Goal: Task Accomplishment & Management: Use online tool/utility

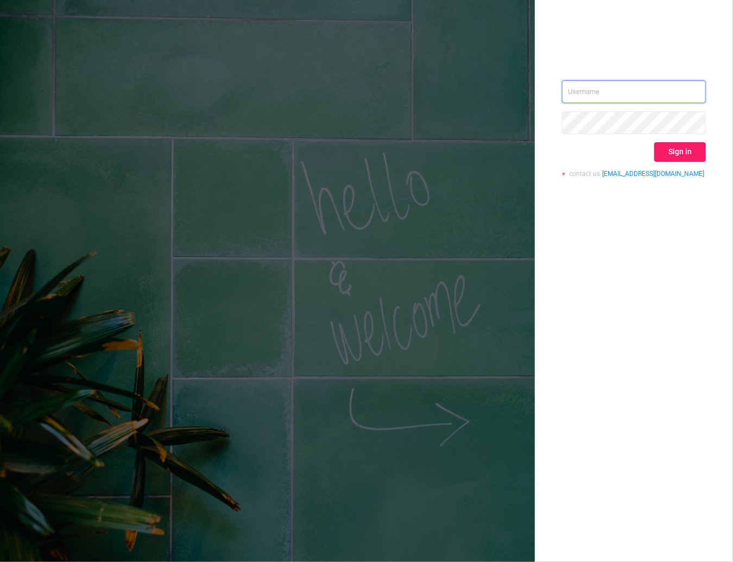
type input "kirill@protected.media"
click at [683, 147] on button "Sign in" at bounding box center [680, 152] width 52 height 20
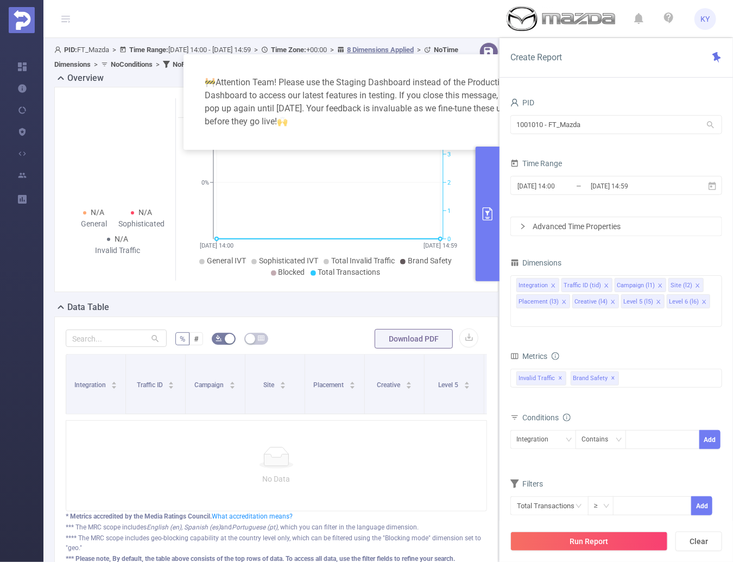
click at [667, 136] on div "1001010 - FT_Mazda 1001010 - FT_Mazda" at bounding box center [616, 126] width 212 height 26
click at [642, 123] on input "1001010 - FT_Mazda" at bounding box center [616, 124] width 212 height 19
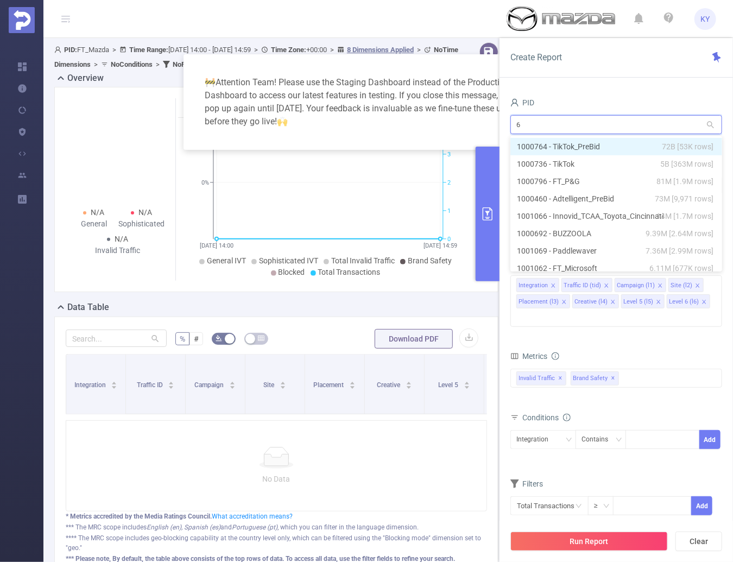
type input "61"
click at [622, 141] on li "1001061 - FT_CunardCruises 5,588 [1,406 rows]" at bounding box center [616, 146] width 212 height 17
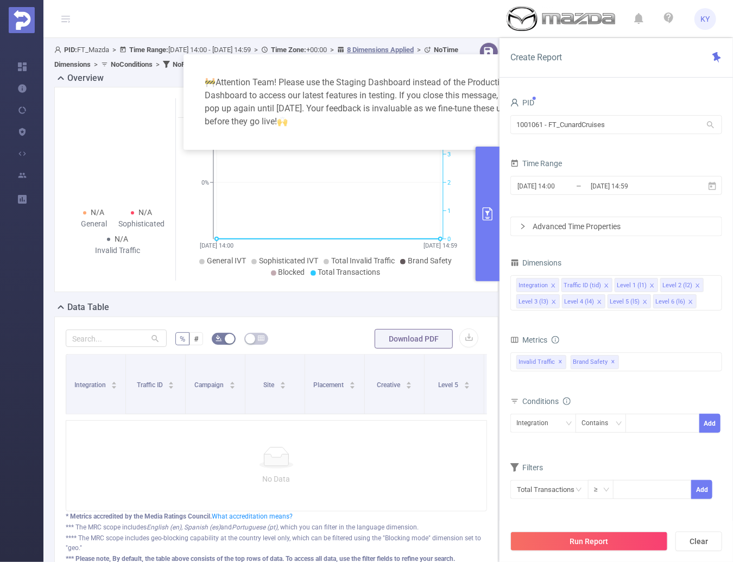
click at [609, 545] on button "Run Report" at bounding box center [588, 542] width 157 height 20
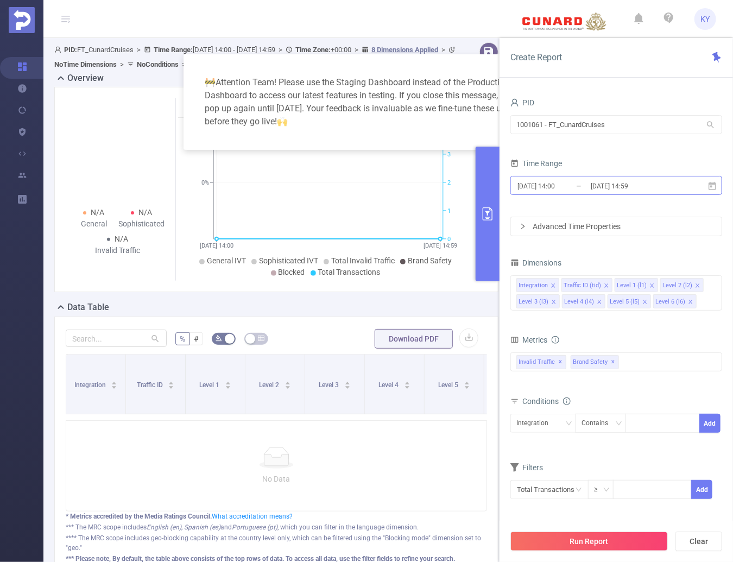
click at [626, 185] on input "2025-08-21 14:59" at bounding box center [634, 186] width 88 height 15
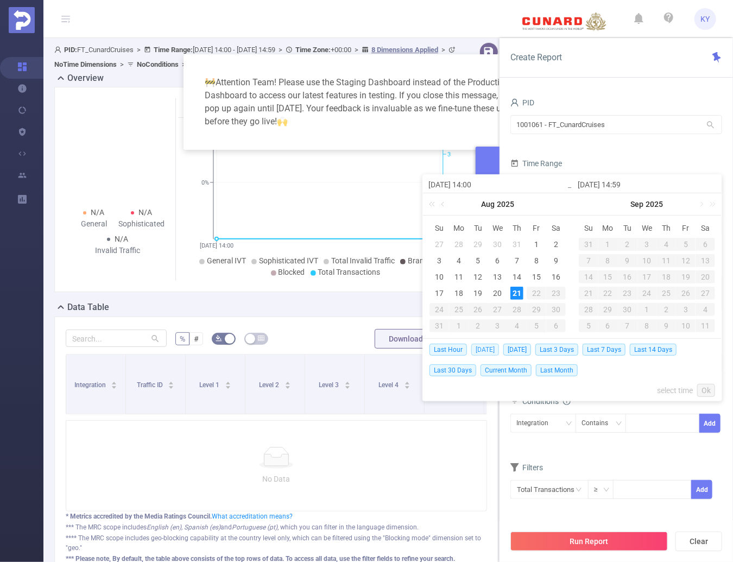
click at [486, 350] on span "Today" at bounding box center [485, 350] width 28 height 12
type input "2025-08-21 00:00"
type input "2025-08-21 23:59"
click at [487, 349] on div "🚧 Attention Team! Please use the Staging Dashboard instead of the Production Da…" at bounding box center [366, 281] width 733 height 562
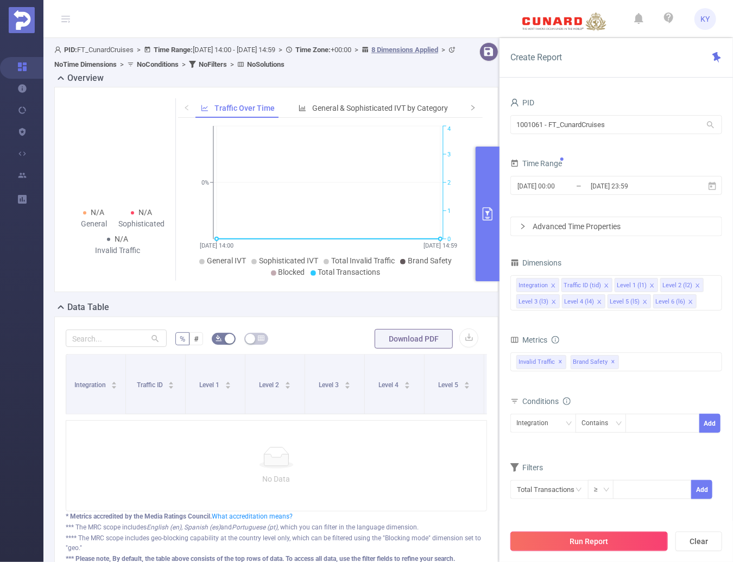
click at [582, 541] on button "Run Report" at bounding box center [588, 542] width 157 height 20
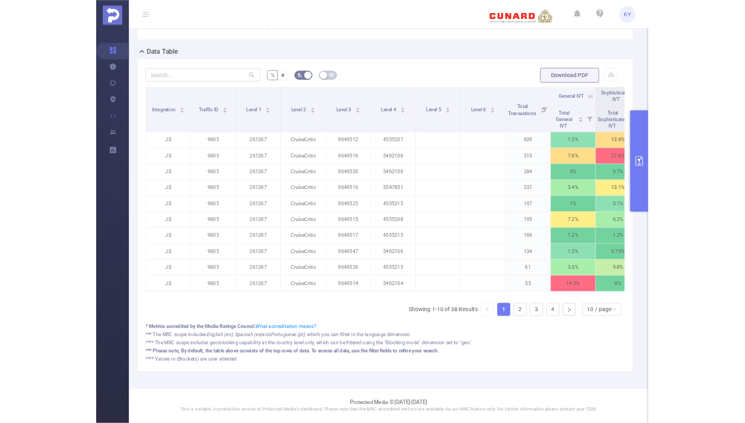
scroll to position [20, 0]
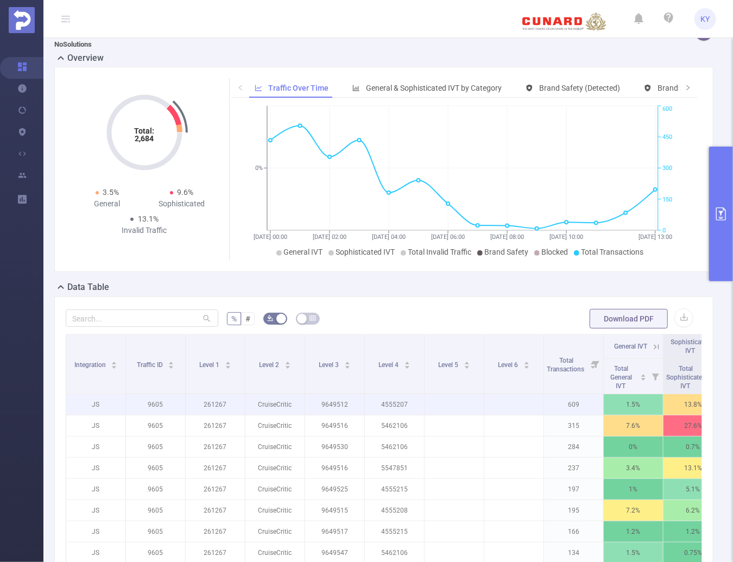
click at [155, 404] on p "9605" at bounding box center [155, 404] width 59 height 21
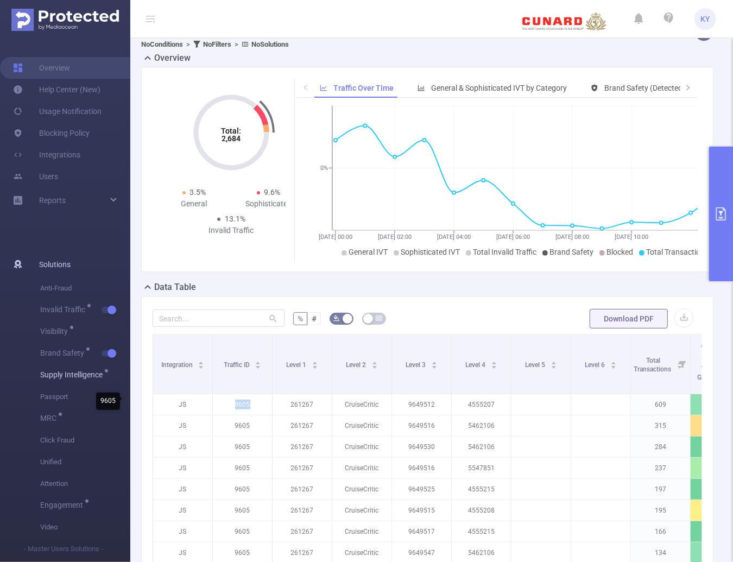
copy p "9605"
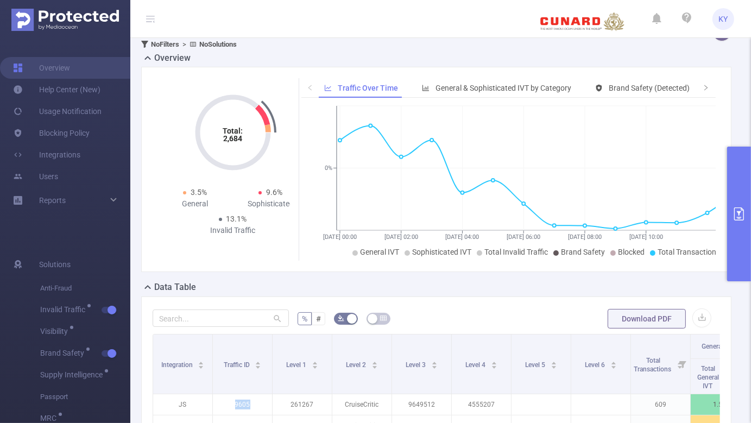
click at [732, 242] on button "primary" at bounding box center [739, 214] width 24 height 135
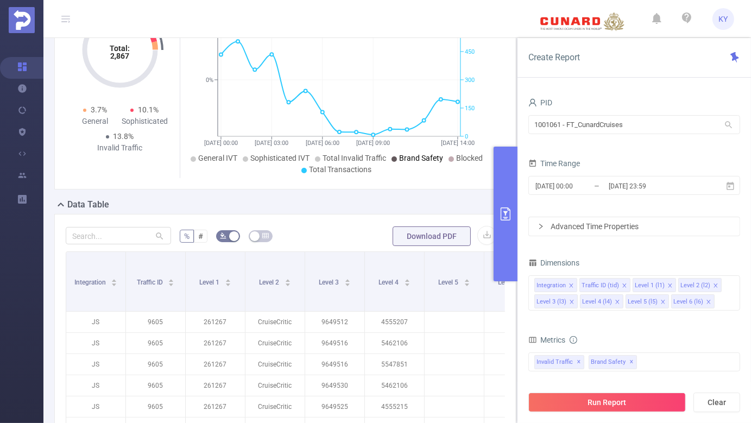
scroll to position [169, 0]
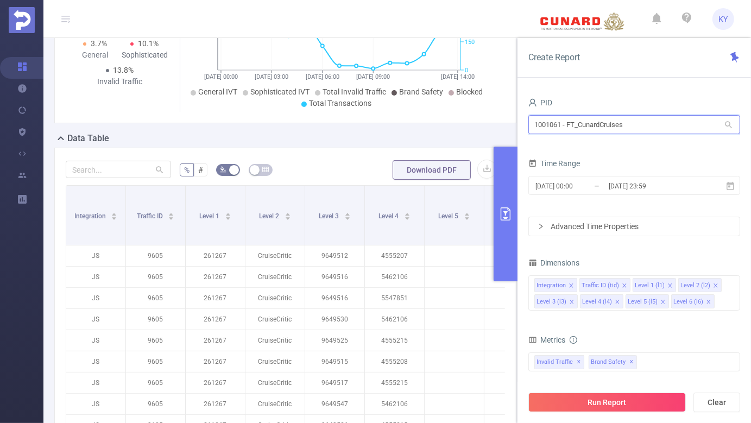
click at [571, 123] on input "1001061 - FT_CunardCruises" at bounding box center [634, 124] width 212 height 19
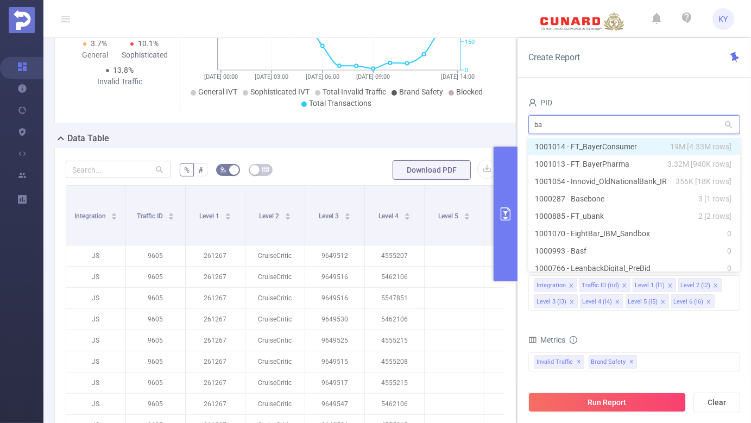
type input "bay"
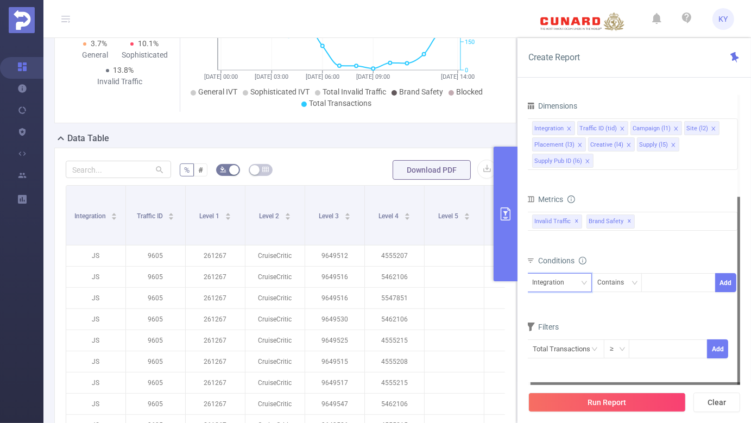
click at [565, 280] on div "Integration" at bounding box center [552, 283] width 40 height 18
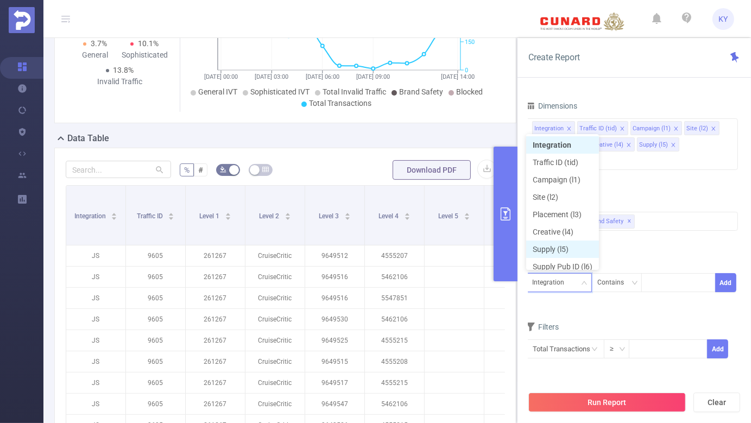
scroll to position [5, 0]
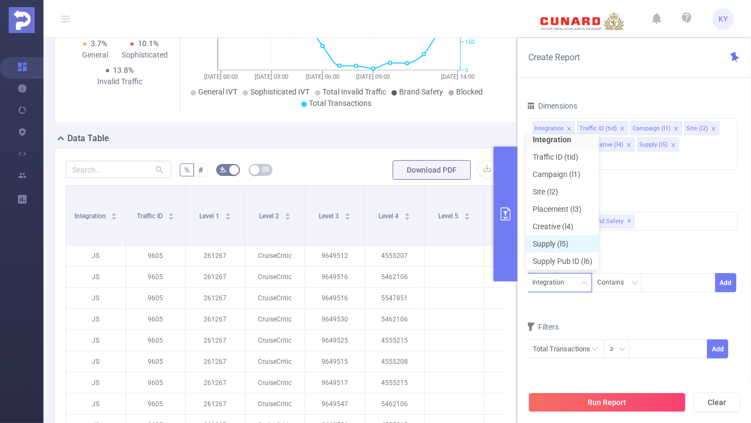
click at [573, 245] on li "Supply (l5)" at bounding box center [562, 243] width 73 height 17
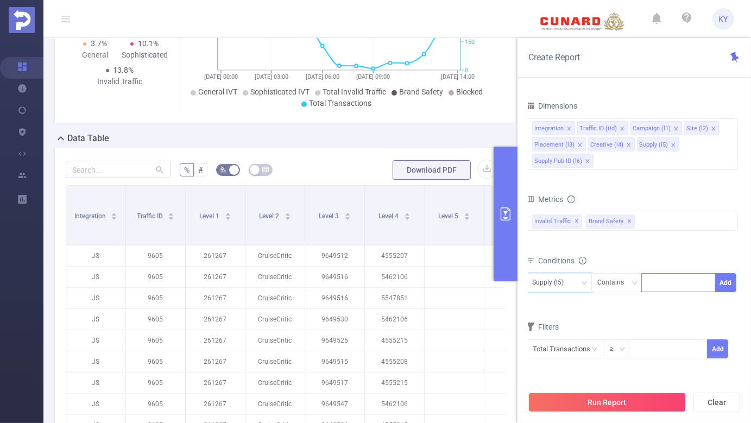
click at [671, 280] on div at bounding box center [678, 283] width 62 height 18
type input "applovin"
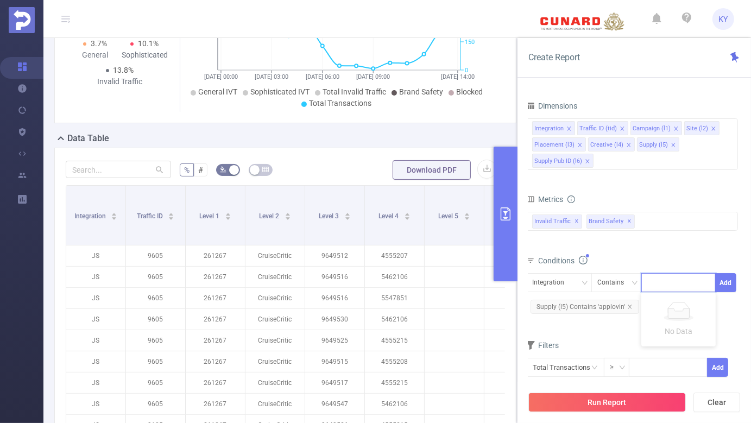
click at [617, 190] on form "Dimensions Integration Traffic ID (tid) Campaign (l1) Site (l2) Placement (l3) …" at bounding box center [632, 244] width 212 height 293
click at [622, 163] on div "Integration Traffic ID (tid) Campaign (l1) Site (l2) Placement (l3) Creative (l…" at bounding box center [632, 144] width 212 height 52
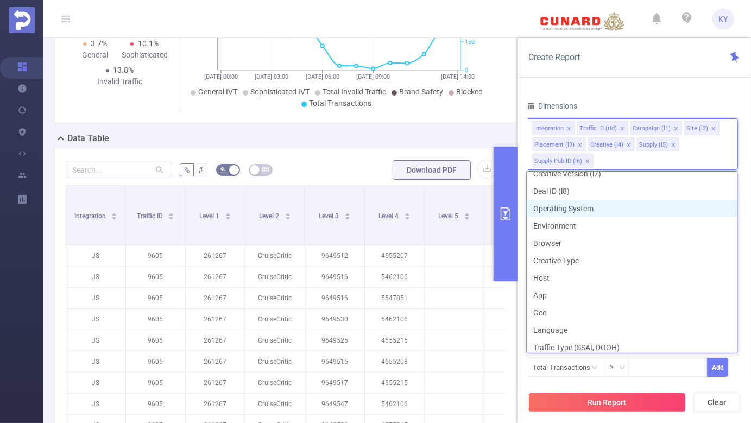
scroll to position [141, 0]
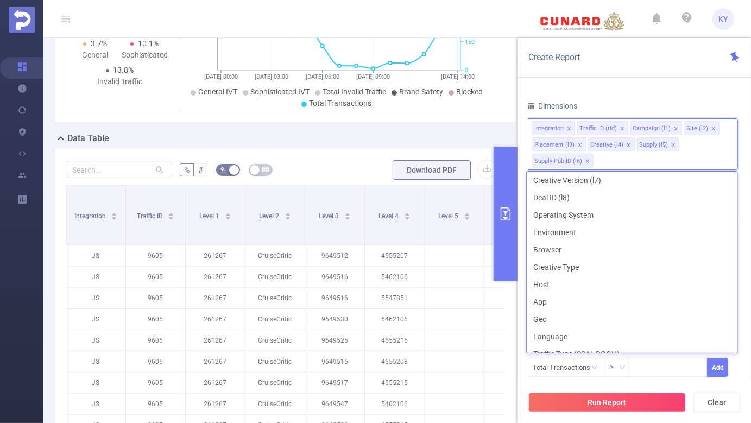
click at [615, 91] on div "PID 1001014 - FT_BayerConsumer 1001014 - FT_BayerConsumer Time Range 2025-08-21…" at bounding box center [635, 263] width 234 height 358
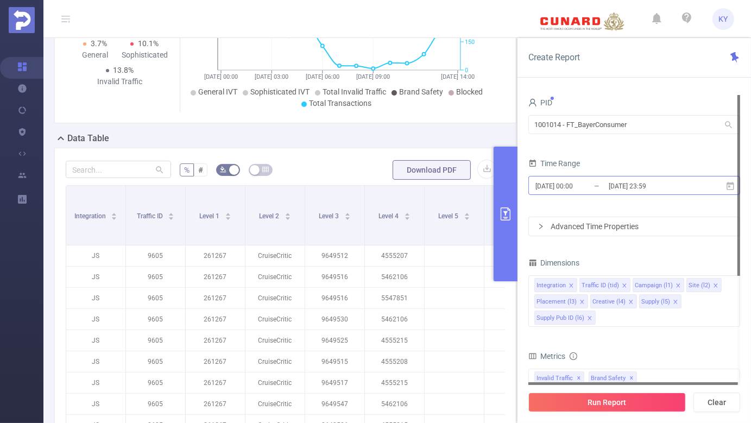
click at [632, 190] on input "2025-08-21 23:59" at bounding box center [652, 186] width 88 height 15
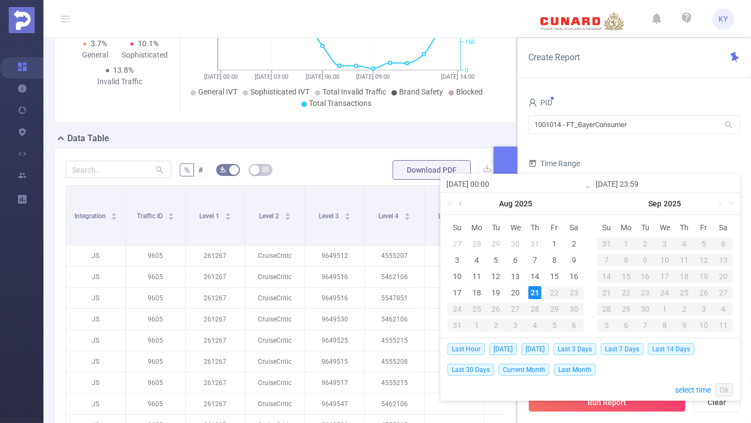
click at [462, 200] on link at bounding box center [462, 204] width 10 height 22
click at [459, 244] on div "1" at bounding box center [457, 243] width 13 height 13
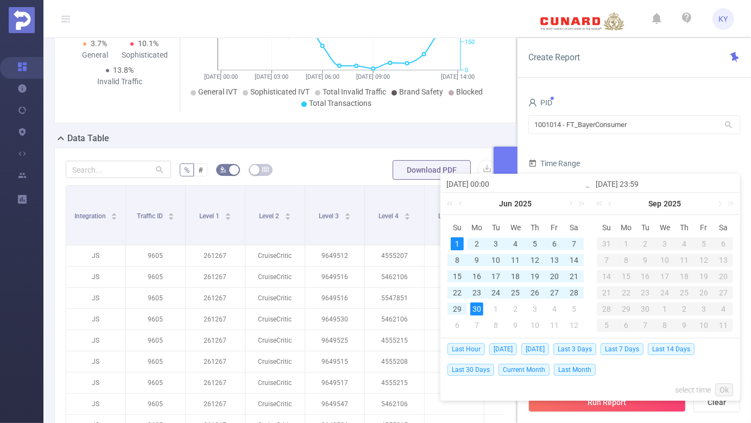
click at [478, 307] on div "30" at bounding box center [476, 308] width 13 height 13
type input "[DATE] 00:00"
type input "[DATE] 23:59"
type input "[DATE] 00:00"
type input "[DATE] 23:59"
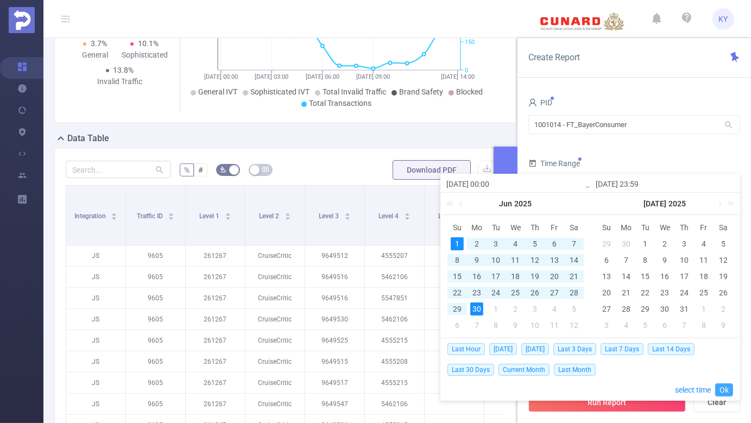
click at [725, 386] on link "Ok" at bounding box center [724, 389] width 18 height 13
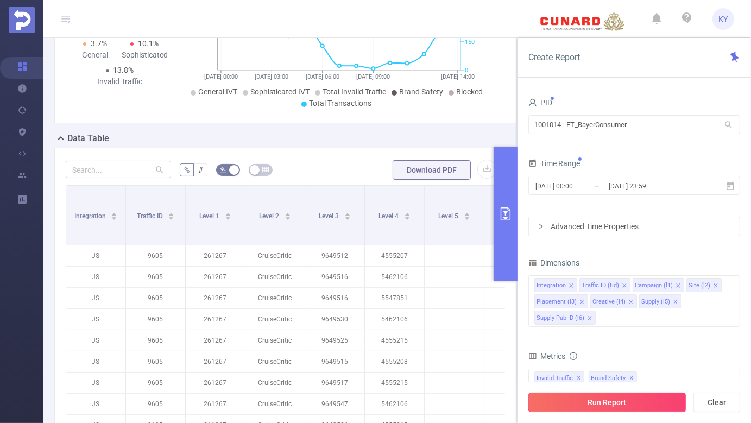
click at [656, 398] on button "Run Report" at bounding box center [606, 403] width 157 height 20
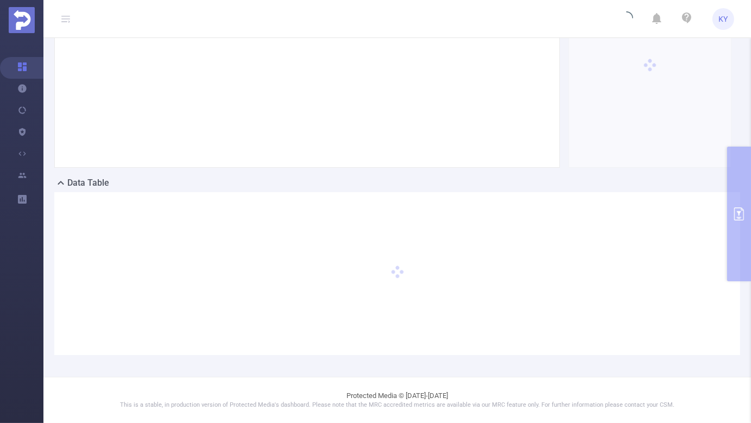
scroll to position [124, 0]
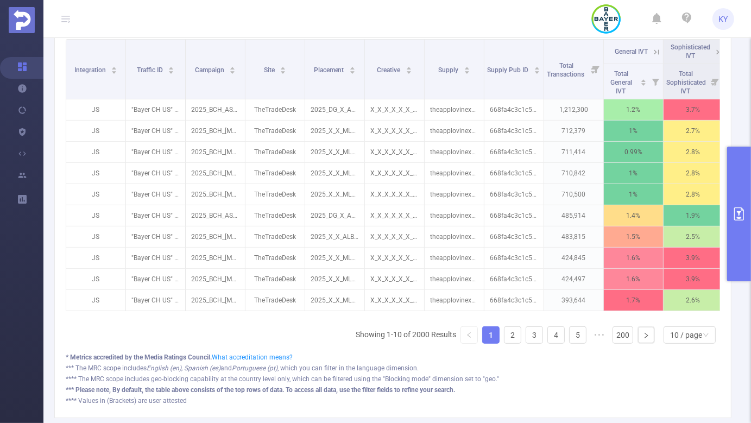
scroll to position [339, 0]
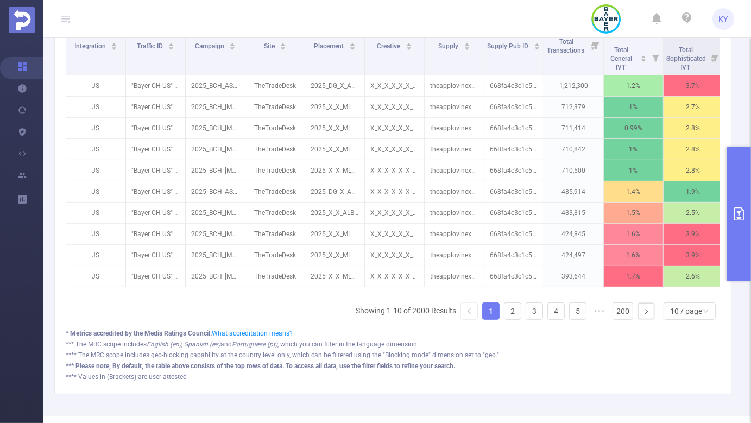
click at [743, 241] on button "primary" at bounding box center [739, 214] width 24 height 135
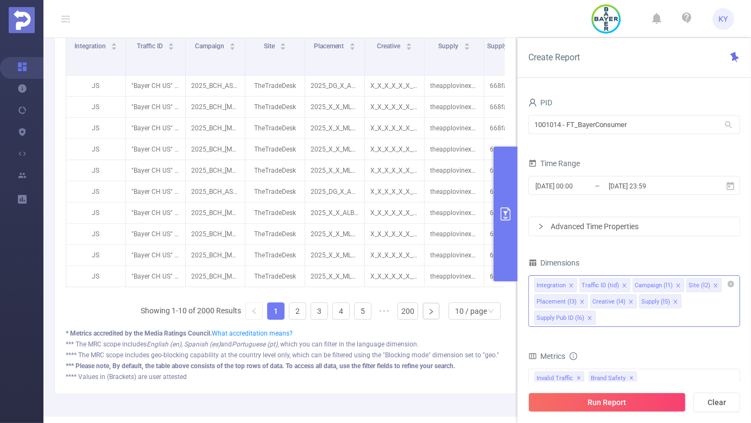
click at [629, 300] on icon "icon: close" at bounding box center [630, 301] width 5 height 5
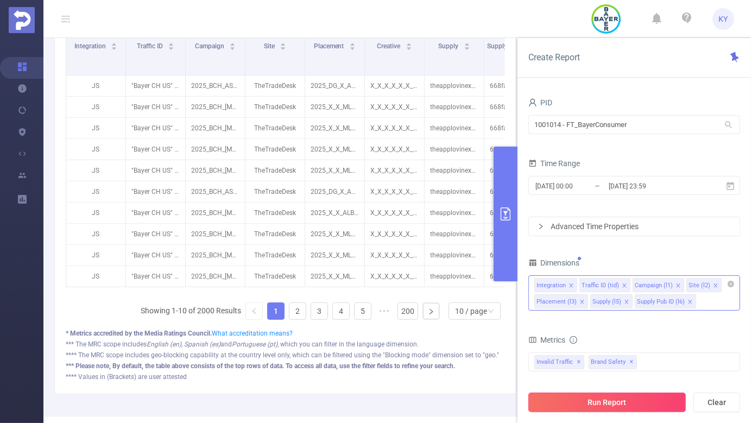
click at [637, 407] on button "Run Report" at bounding box center [606, 403] width 157 height 20
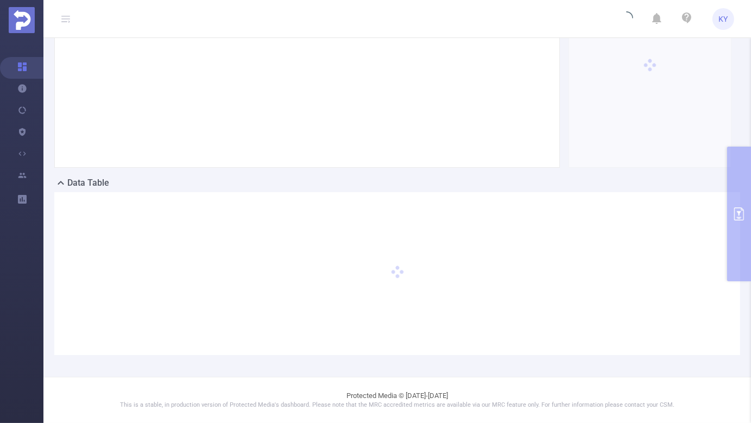
scroll to position [124, 0]
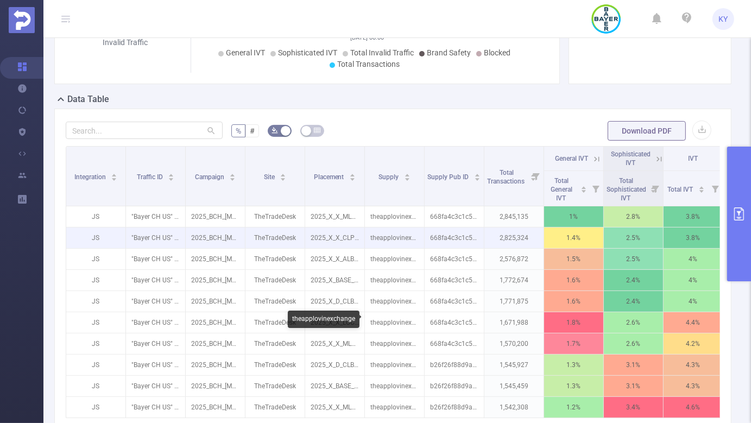
scroll to position [263, 0]
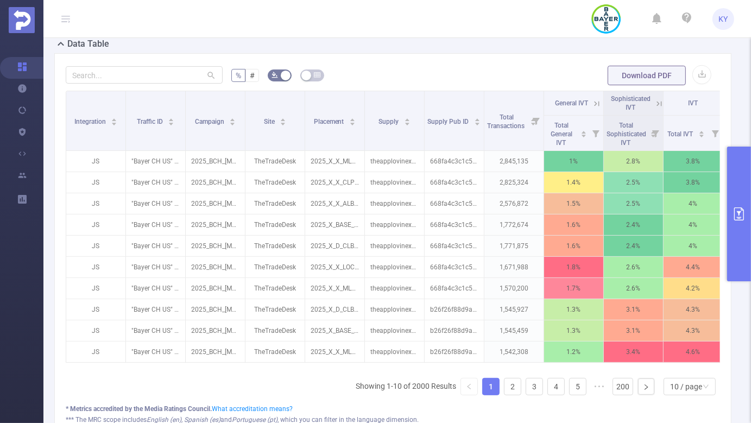
click at [658, 104] on icon at bounding box center [659, 103] width 5 height 5
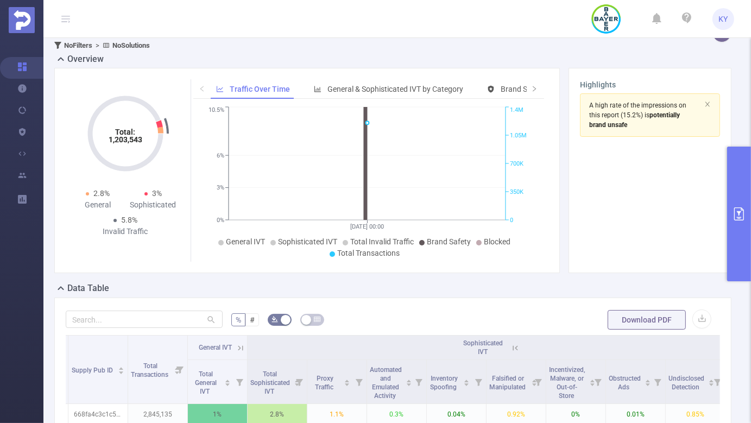
scroll to position [0, 0]
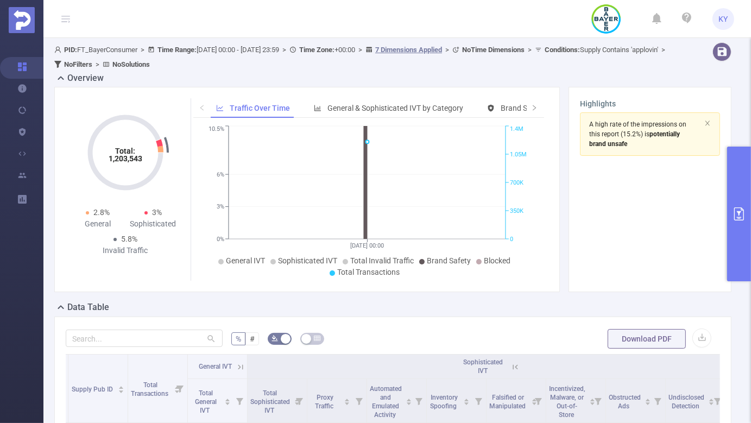
click at [746, 264] on button "primary" at bounding box center [739, 214] width 24 height 135
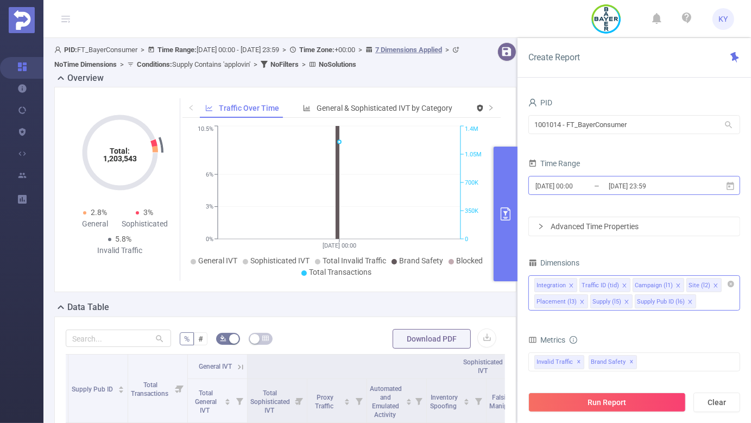
click at [681, 188] on input "[DATE] 23:59" at bounding box center [652, 186] width 88 height 15
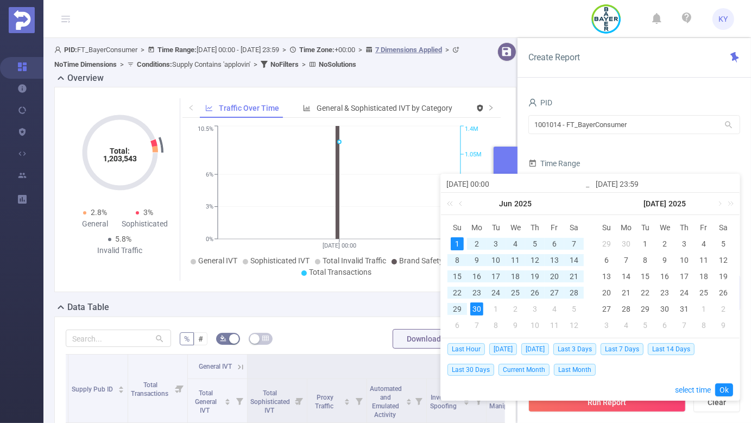
click at [457, 244] on div "1" at bounding box center [457, 243] width 13 height 13
click at [477, 308] on div "30" at bounding box center [476, 308] width 13 height 13
click at [721, 387] on link "Ok" at bounding box center [724, 389] width 18 height 13
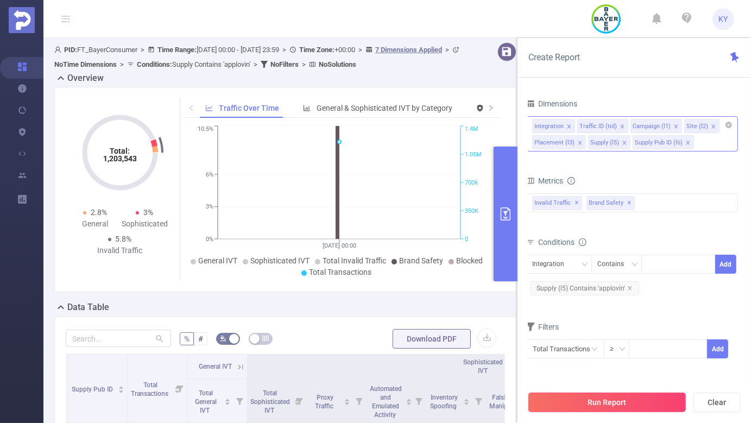
click at [648, 401] on button "Run Report" at bounding box center [606, 403] width 157 height 20
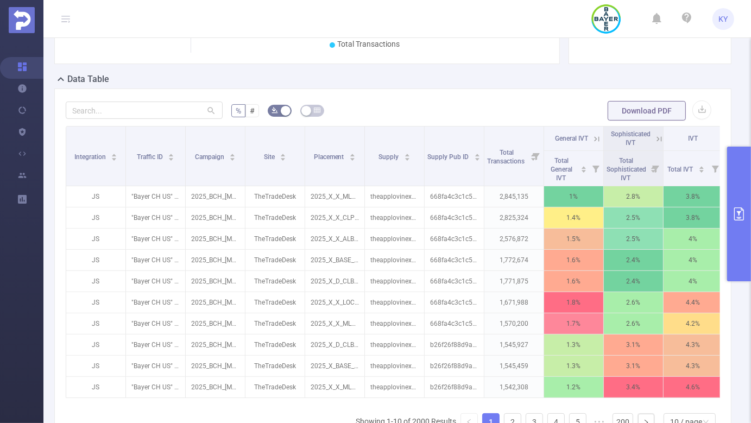
scroll to position [269, 0]
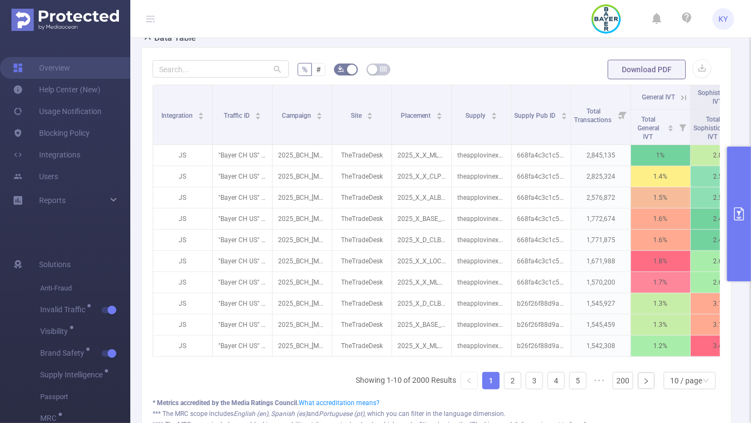
click at [445, 37] on header "KY" at bounding box center [375, 19] width 751 height 38
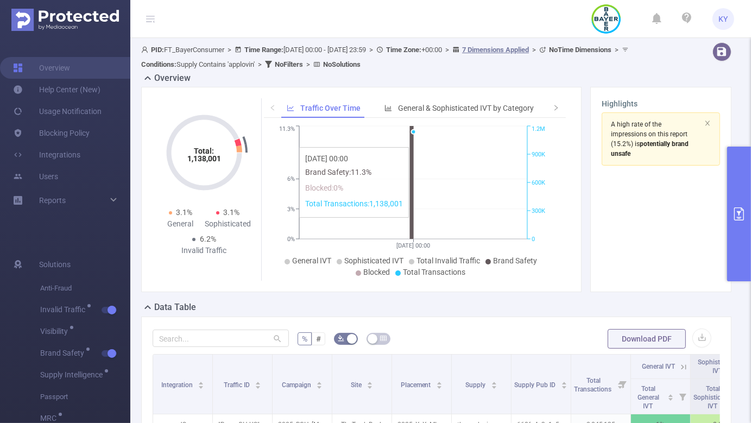
scroll to position [75, 0]
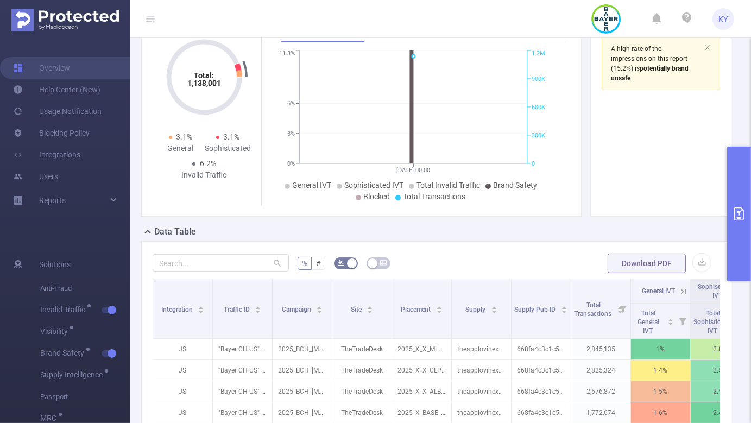
click at [152, 22] on icon at bounding box center [150, 19] width 9 height 9
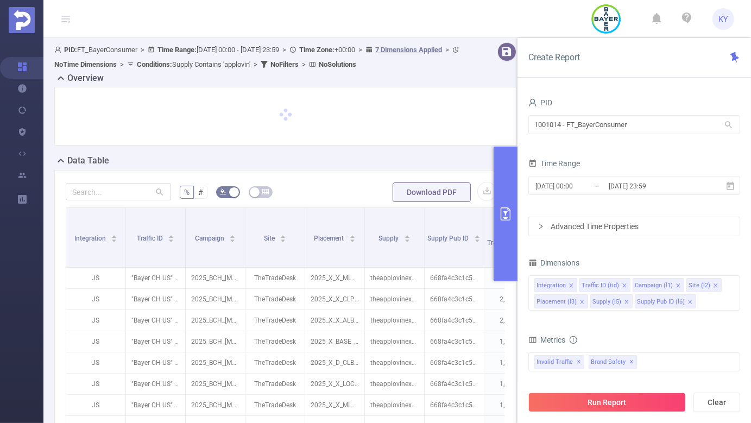
click at [504, 213] on icon "primary" at bounding box center [505, 213] width 13 height 13
click at [501, 218] on icon "primary" at bounding box center [506, 213] width 10 height 13
click at [510, 213] on icon "primary" at bounding box center [506, 213] width 10 height 13
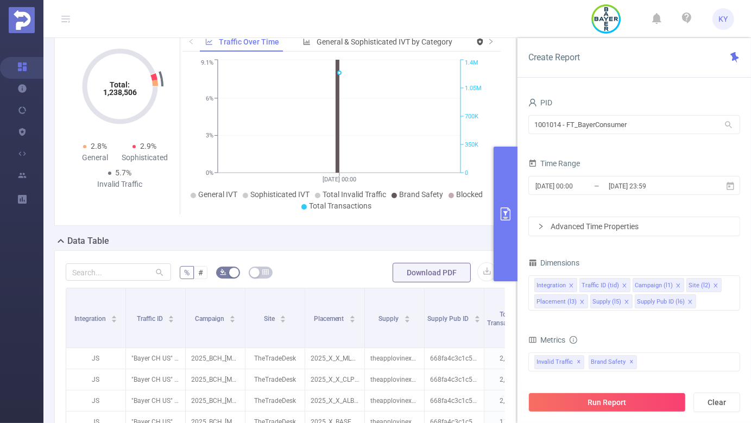
scroll to position [110, 0]
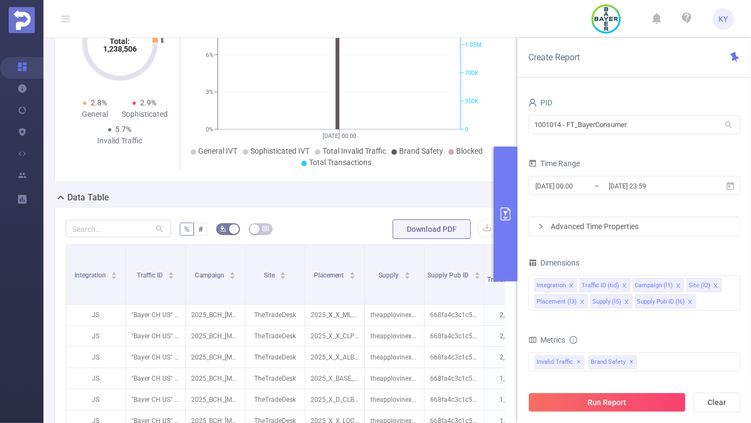
click at [506, 216] on icon "primary" at bounding box center [505, 213] width 13 height 13
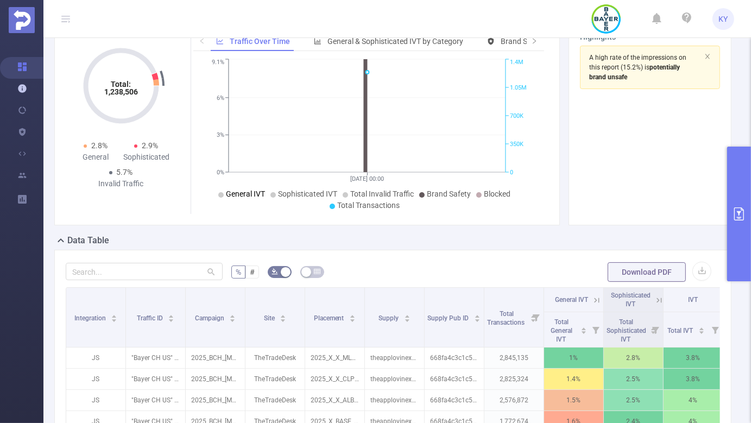
scroll to position [67, 0]
click at [167, 207] on div "Total: 1,238,506 Total: 1,238,506 2.8% General 2.9% Sophisticated 5.7% Invalid …" at bounding box center [126, 122] width 112 height 182
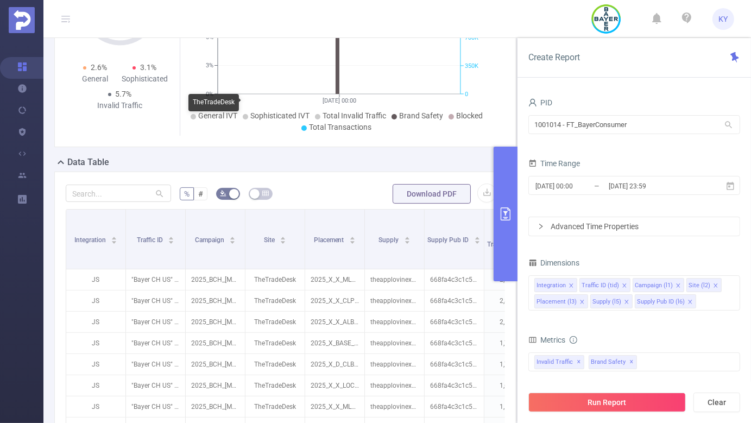
scroll to position [113, 0]
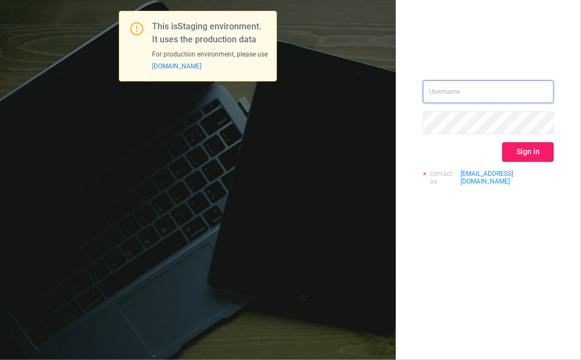
type input "[EMAIL_ADDRESS][DOMAIN_NAME]"
click at [520, 159] on button "Sign in" at bounding box center [528, 152] width 52 height 20
